Goal: Task Accomplishment & Management: Use online tool/utility

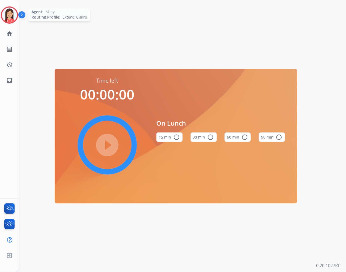
click at [6, 18] on img at bounding box center [9, 15] width 15 height 15
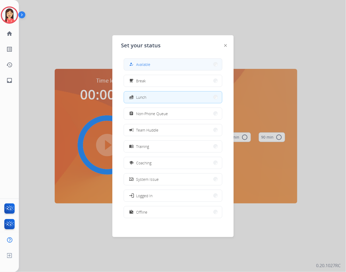
click at [178, 63] on button "how_to_reg Available" at bounding box center [173, 65] width 98 height 12
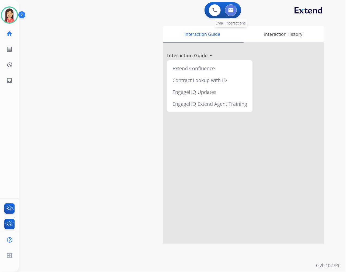
click at [229, 14] on button at bounding box center [231, 10] width 12 height 12
select select "**********"
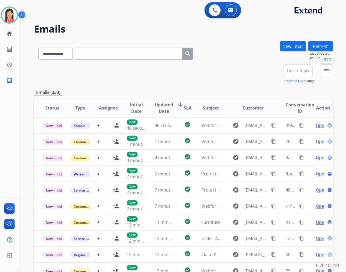
click at [330, 73] on button "menu Filters" at bounding box center [326, 70] width 13 height 13
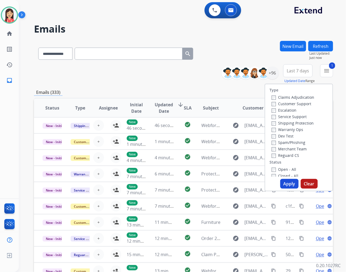
click at [284, 185] on button "Apply" at bounding box center [289, 184] width 18 height 10
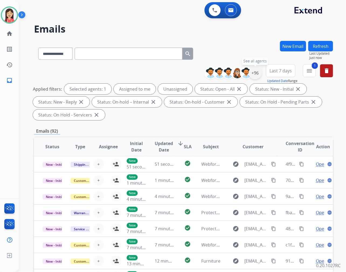
click at [254, 72] on div "+96" at bounding box center [255, 73] width 13 height 13
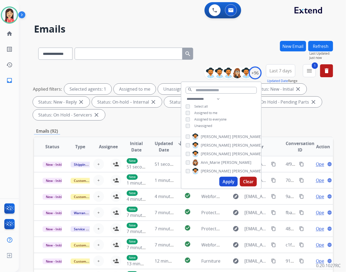
click at [193, 126] on div "Unassigned" at bounding box center [199, 126] width 26 height 4
click at [230, 179] on button "Apply" at bounding box center [228, 182] width 18 height 10
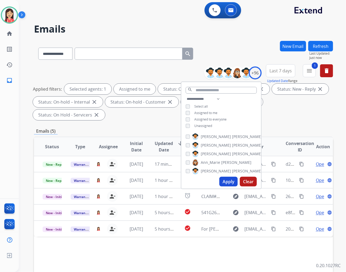
click at [155, 123] on div "**********" at bounding box center [183, 193] width 299 height 304
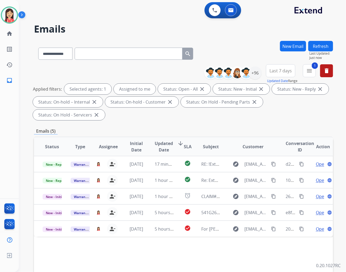
click at [159, 148] on span "Updated Date" at bounding box center [164, 146] width 18 height 13
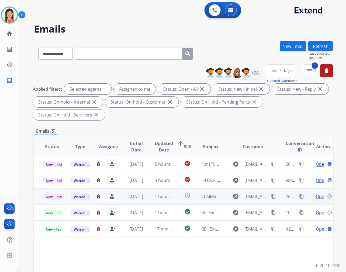
click at [148, 197] on td "1 hour ago" at bounding box center [160, 197] width 28 height 16
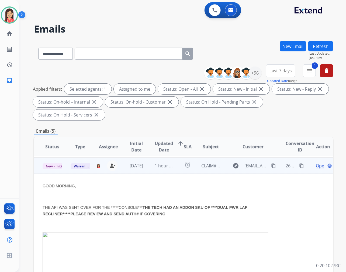
scroll to position [32, 0]
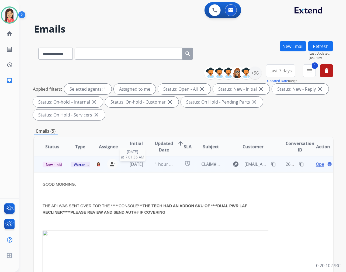
click at [146, 168] on td "1 hour ago" at bounding box center [160, 164] width 28 height 16
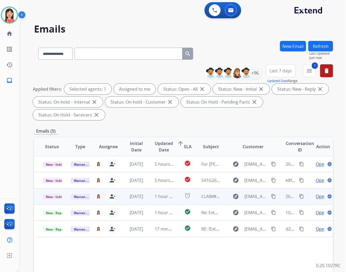
scroll to position [0, 0]
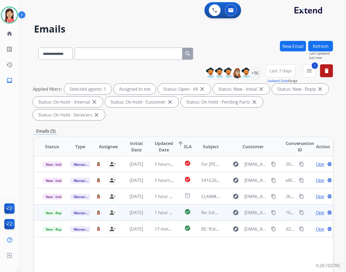
click at [148, 213] on td "1 hour ago" at bounding box center [160, 213] width 28 height 16
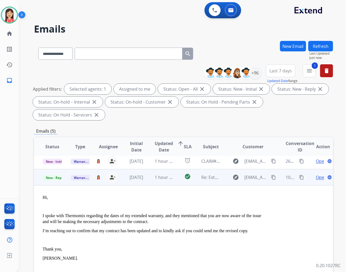
scroll to position [38, 0]
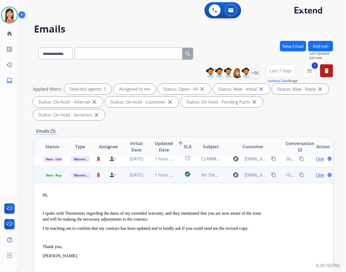
click at [146, 174] on td "1 hour ago" at bounding box center [160, 175] width 28 height 16
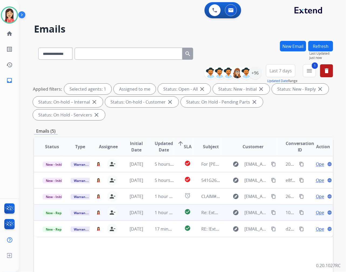
scroll to position [0, 0]
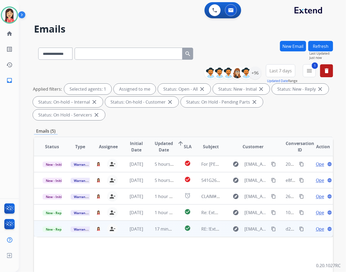
click at [149, 234] on td "17 minutes ago" at bounding box center [160, 229] width 28 height 16
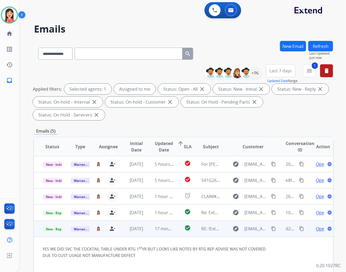
scroll to position [65, 0]
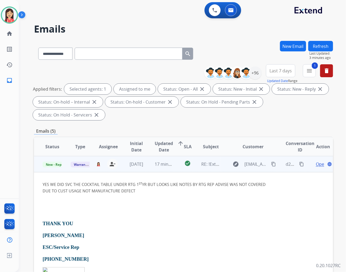
click at [316, 163] on span "Open" at bounding box center [321, 164] width 11 height 6
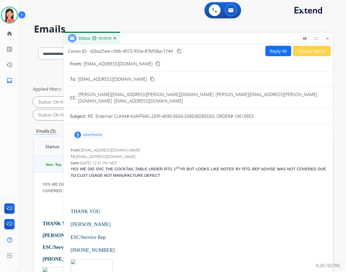
click at [96, 133] on p "attachments" at bounding box center [92, 135] width 19 height 4
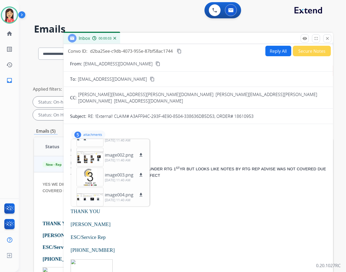
scroll to position [33, 0]
click at [95, 133] on p "attachments" at bounding box center [92, 135] width 19 height 4
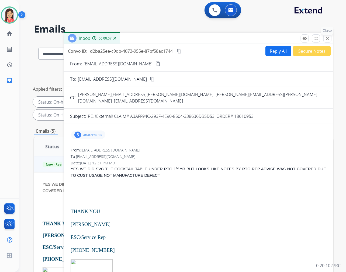
click at [326, 39] on mat-icon "close" at bounding box center [327, 38] width 5 height 5
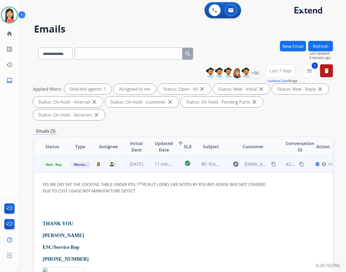
click at [166, 168] on td "17 minutes ago" at bounding box center [160, 164] width 28 height 16
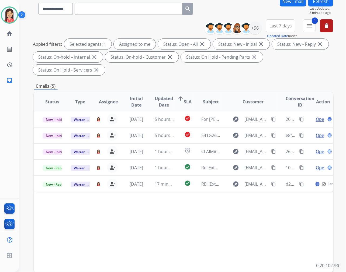
scroll to position [60, 0]
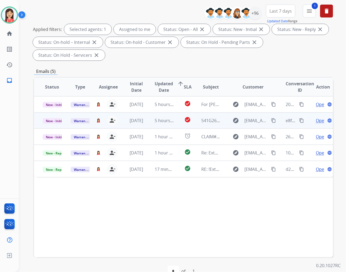
click at [146, 124] on td "5 hours ago" at bounding box center [160, 121] width 28 height 16
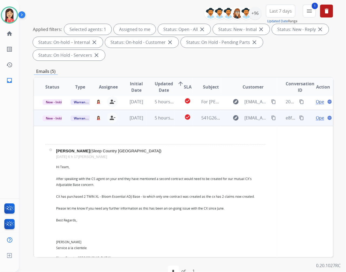
scroll to position [0, 0]
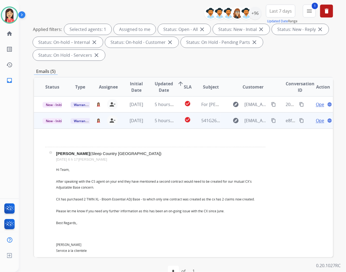
click at [164, 128] on td "5 hours ago" at bounding box center [160, 121] width 28 height 16
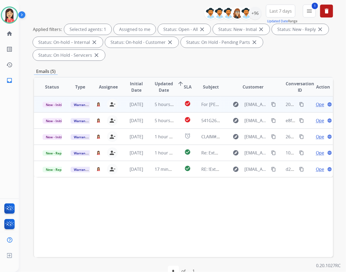
click at [221, 110] on td "explore [EMAIL_ADDRESS][DOMAIN_NAME] content_copy" at bounding box center [249, 104] width 56 height 16
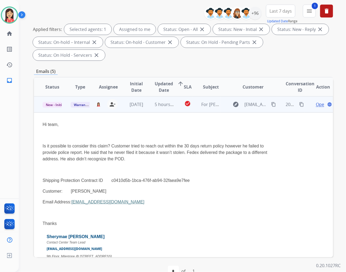
click at [176, 111] on td "check_circle" at bounding box center [183, 104] width 19 height 16
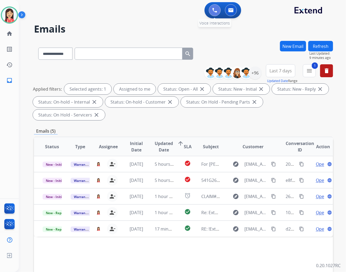
click at [212, 12] on img at bounding box center [214, 10] width 5 height 5
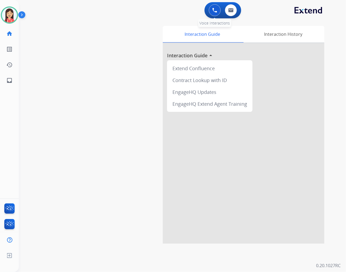
click at [214, 14] on button at bounding box center [215, 10] width 12 height 12
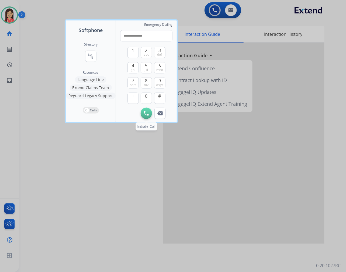
type input "**********"
click at [148, 114] on img at bounding box center [146, 113] width 5 height 5
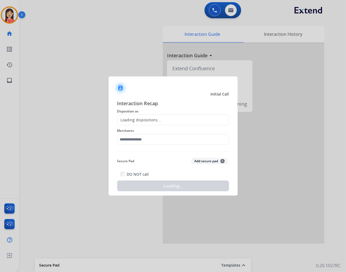
click at [110, 51] on div at bounding box center [173, 136] width 346 height 272
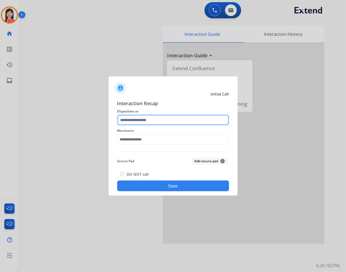
click at [146, 121] on input "text" at bounding box center [173, 120] width 112 height 11
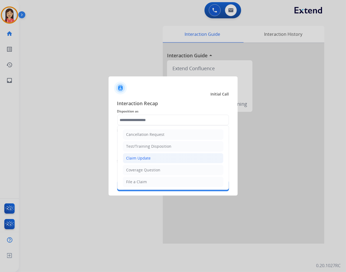
click at [150, 162] on li "Claim Update" at bounding box center [173, 158] width 100 height 10
type input "**********"
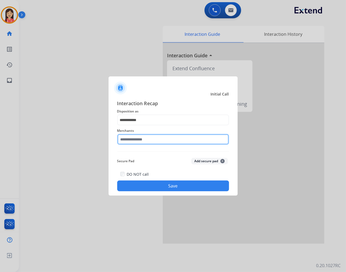
click at [155, 141] on input "text" at bounding box center [173, 139] width 112 height 11
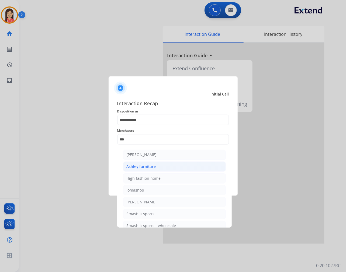
click at [159, 165] on li "Ashley furniture" at bounding box center [174, 167] width 103 height 10
type input "**********"
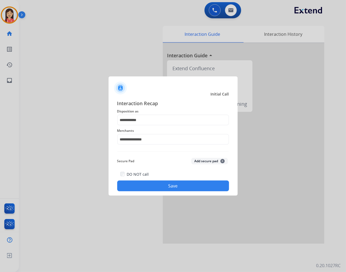
click at [167, 187] on button "Save" at bounding box center [173, 186] width 112 height 11
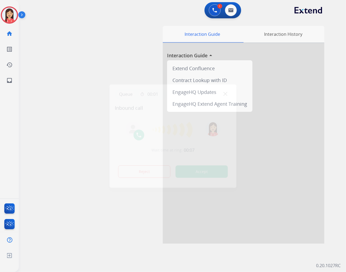
drag, startPoint x: 186, startPoint y: 168, endPoint x: 204, endPoint y: 170, distance: 18.2
click at [186, 168] on button "Accept" at bounding box center [202, 172] width 52 height 12
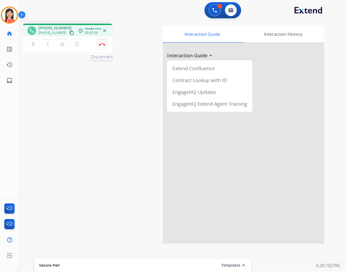
click at [104, 46] on button "Disconnect" at bounding box center [101, 44] width 11 height 11
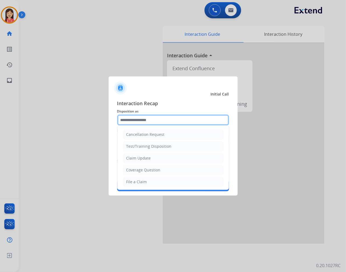
click at [156, 121] on input "text" at bounding box center [173, 120] width 112 height 11
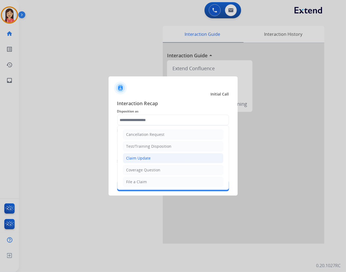
click at [143, 158] on div "Claim Update" at bounding box center [138, 158] width 25 height 5
type input "**********"
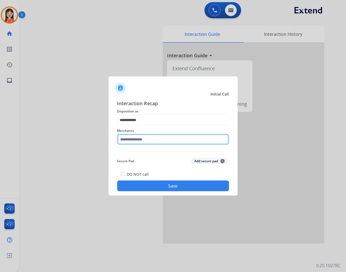
click at [152, 135] on input "text" at bounding box center [173, 139] width 112 height 11
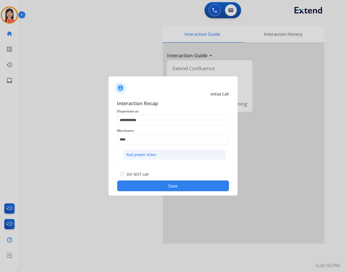
click at [155, 153] on li "Rad power bikes" at bounding box center [174, 155] width 103 height 10
type input "**********"
click at [175, 186] on button "Save" at bounding box center [173, 186] width 112 height 11
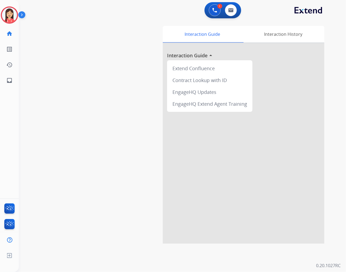
click at [197, 173] on button "Accept" at bounding box center [202, 172] width 52 height 12
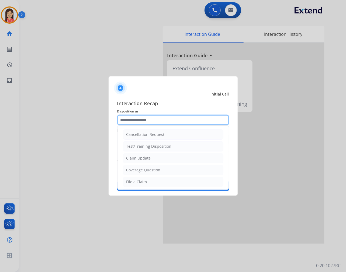
click at [176, 121] on input "text" at bounding box center [173, 120] width 112 height 11
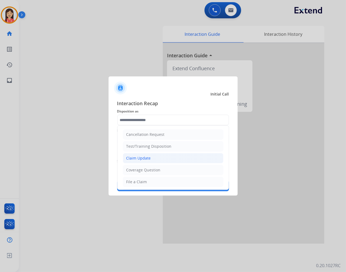
click at [144, 158] on div "Claim Update" at bounding box center [138, 158] width 25 height 5
type input "**********"
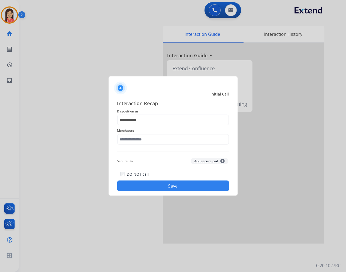
click at [152, 147] on div "**********" at bounding box center [173, 146] width 112 height 92
click at [159, 142] on input "text" at bounding box center [173, 139] width 112 height 11
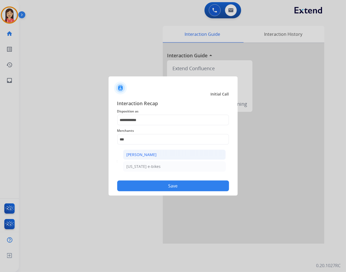
click at [152, 155] on div "[PERSON_NAME]" at bounding box center [142, 154] width 30 height 5
type input "**********"
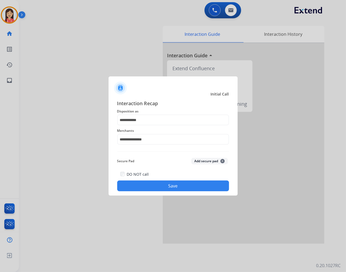
click at [168, 186] on button "Save" at bounding box center [173, 186] width 112 height 11
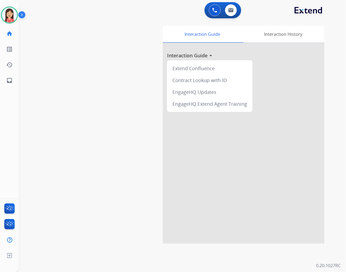
click at [234, 17] on div "0 Voice Interactions 0 Email Interactions" at bounding box center [222, 10] width 37 height 16
click at [234, 9] on button at bounding box center [231, 10] width 12 height 12
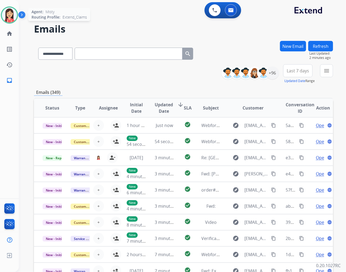
click at [13, 16] on img at bounding box center [9, 15] width 15 height 15
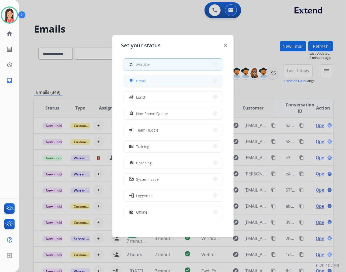
click at [164, 79] on button "free_breakfast Break" at bounding box center [173, 81] width 98 height 12
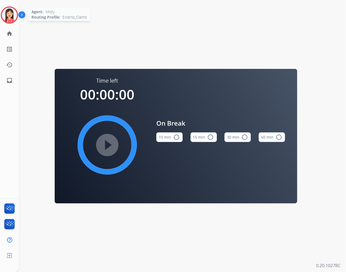
drag, startPoint x: 12, startPoint y: 19, endPoint x: 16, endPoint y: 19, distance: 4.0
click at [12, 19] on img at bounding box center [9, 15] width 15 height 15
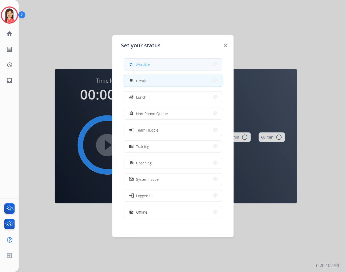
click at [141, 60] on button "how_to_reg Available" at bounding box center [173, 65] width 98 height 12
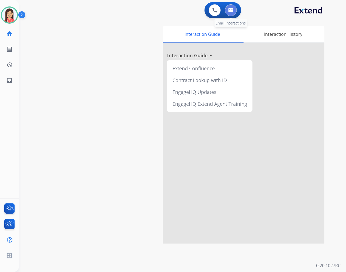
click at [230, 9] on img at bounding box center [230, 10] width 5 height 4
select select "**********"
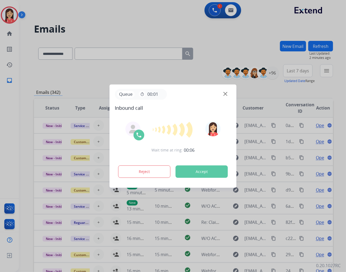
click at [194, 170] on button "Accept" at bounding box center [202, 172] width 52 height 12
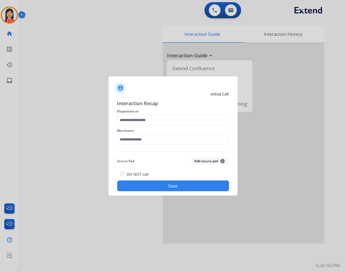
click at [147, 126] on div "Merchants" at bounding box center [173, 137] width 112 height 22
click at [148, 123] on input "text" at bounding box center [173, 120] width 112 height 11
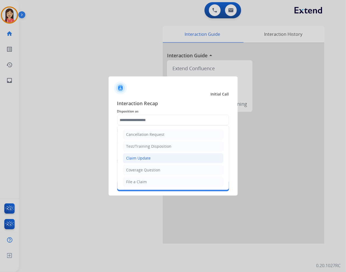
click at [153, 156] on li "Claim Update" at bounding box center [173, 158] width 100 height 10
type input "**********"
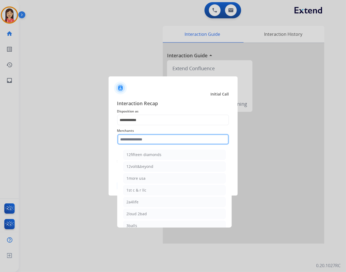
click at [137, 139] on input "text" at bounding box center [173, 139] width 112 height 11
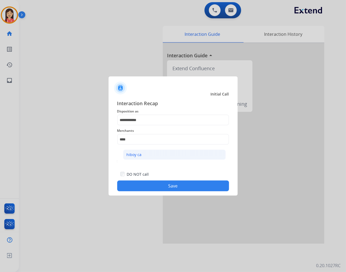
click at [141, 153] on div "hiboy ca" at bounding box center [134, 154] width 15 height 5
type input "********"
click at [146, 185] on button "Save" at bounding box center [173, 186] width 112 height 11
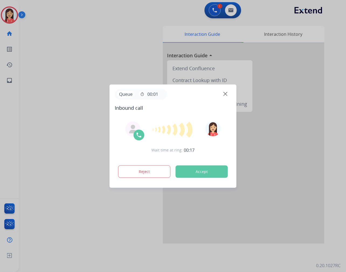
click at [205, 168] on button "Accept" at bounding box center [202, 172] width 52 height 12
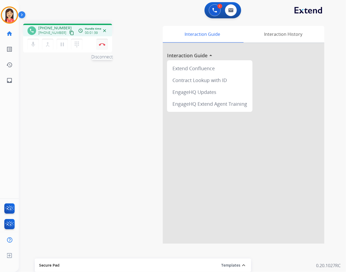
click at [103, 43] on img at bounding box center [102, 44] width 6 height 3
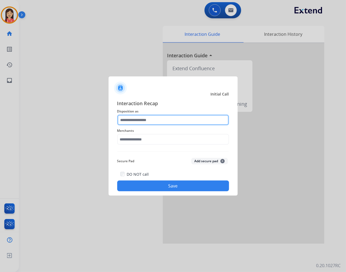
click at [150, 119] on input "text" at bounding box center [173, 120] width 112 height 11
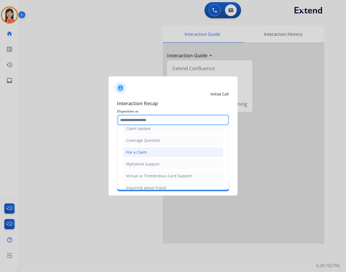
scroll to position [30, 0]
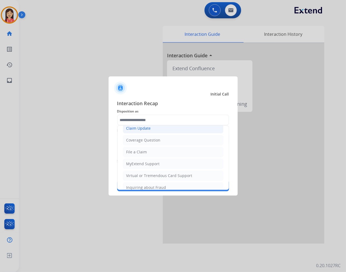
click at [142, 129] on div "Claim Update" at bounding box center [138, 128] width 25 height 5
type input "**********"
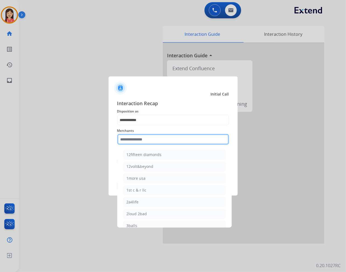
click at [138, 140] on input "text" at bounding box center [173, 139] width 112 height 11
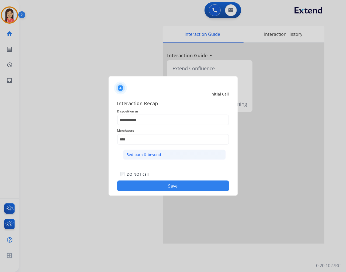
click at [137, 157] on div "Bed bath & beyond" at bounding box center [144, 154] width 35 height 5
type input "**********"
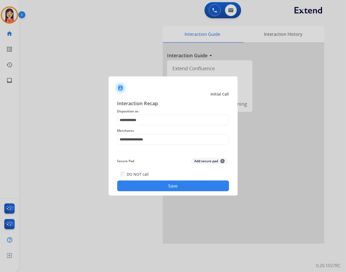
click at [160, 189] on button "Save" at bounding box center [173, 186] width 112 height 11
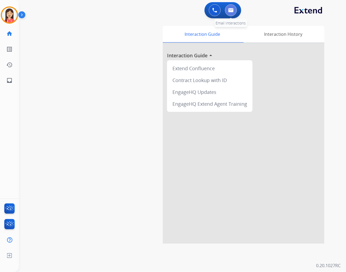
click at [234, 12] on button at bounding box center [231, 10] width 12 height 12
select select "**********"
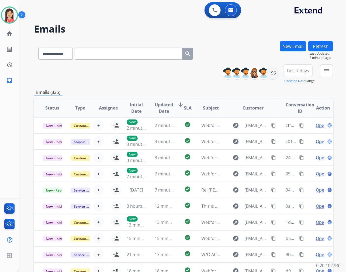
click at [146, 18] on div "0 Voice Interactions 0 Email Interactions" at bounding box center [179, 10] width 308 height 17
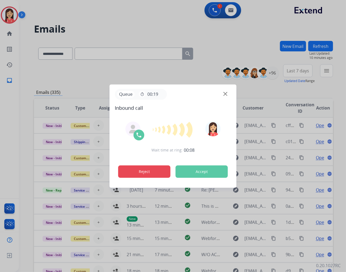
click at [139, 175] on button "Reject" at bounding box center [144, 172] width 52 height 12
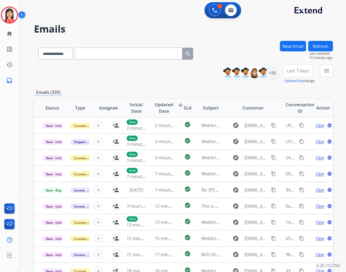
click at [10, 16] on div at bounding box center [173, 136] width 346 height 272
click at [134, 177] on button "Reject" at bounding box center [144, 172] width 52 height 12
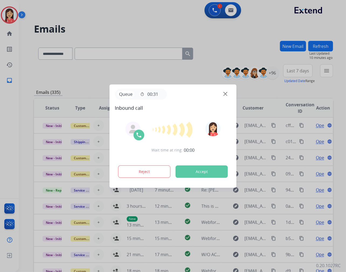
click at [228, 92] on div "Queue timer 00:31" at bounding box center [173, 94] width 116 height 11
click at [225, 95] on img at bounding box center [225, 94] width 4 height 4
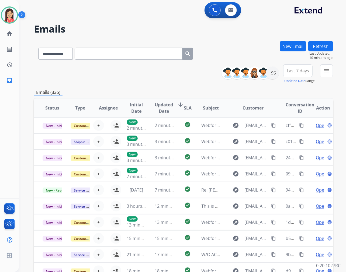
click at [225, 95] on div "Emails (335)" at bounding box center [183, 92] width 299 height 7
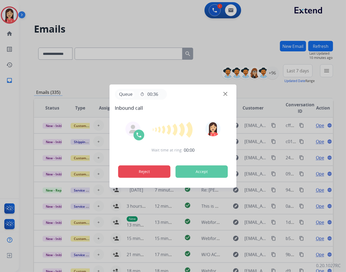
click at [136, 171] on button "Reject" at bounding box center [144, 172] width 52 height 12
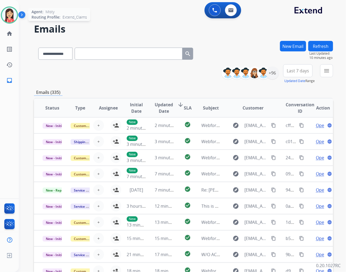
click at [9, 18] on div "**********" at bounding box center [173, 136] width 346 height 272
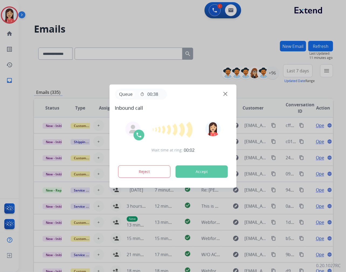
click at [194, 169] on button "Accept" at bounding box center [202, 172] width 52 height 12
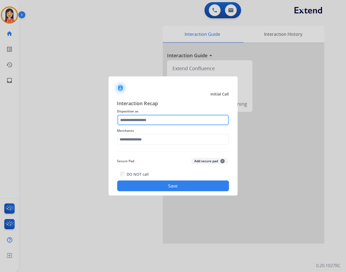
click at [185, 124] on input "text" at bounding box center [173, 120] width 112 height 11
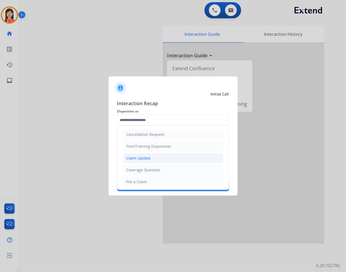
click at [151, 161] on li "Claim Update" at bounding box center [173, 158] width 100 height 10
type input "**********"
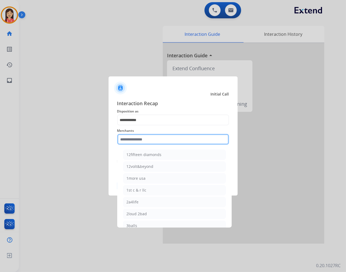
click at [150, 141] on input "text" at bounding box center [173, 139] width 112 height 11
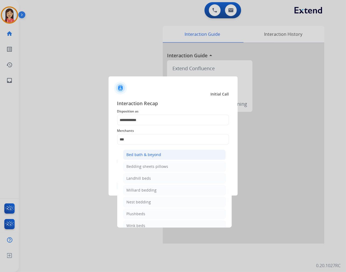
click at [141, 154] on div "Bed bath & beyond" at bounding box center [144, 154] width 35 height 5
type input "**********"
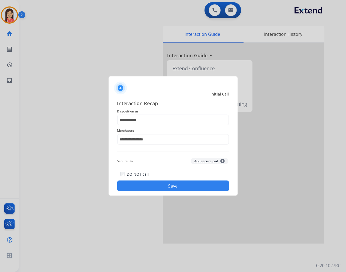
click at [157, 186] on button "Save" at bounding box center [173, 186] width 112 height 11
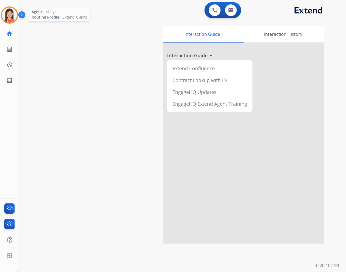
click at [2, 15] on img at bounding box center [9, 15] width 15 height 15
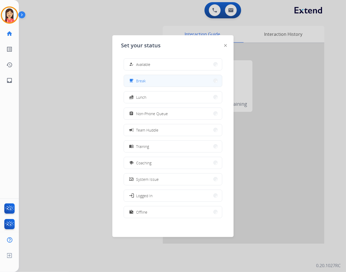
click at [146, 78] on button "free_breakfast Break" at bounding box center [173, 81] width 98 height 12
